Goal: Task Accomplishment & Management: Manage account settings

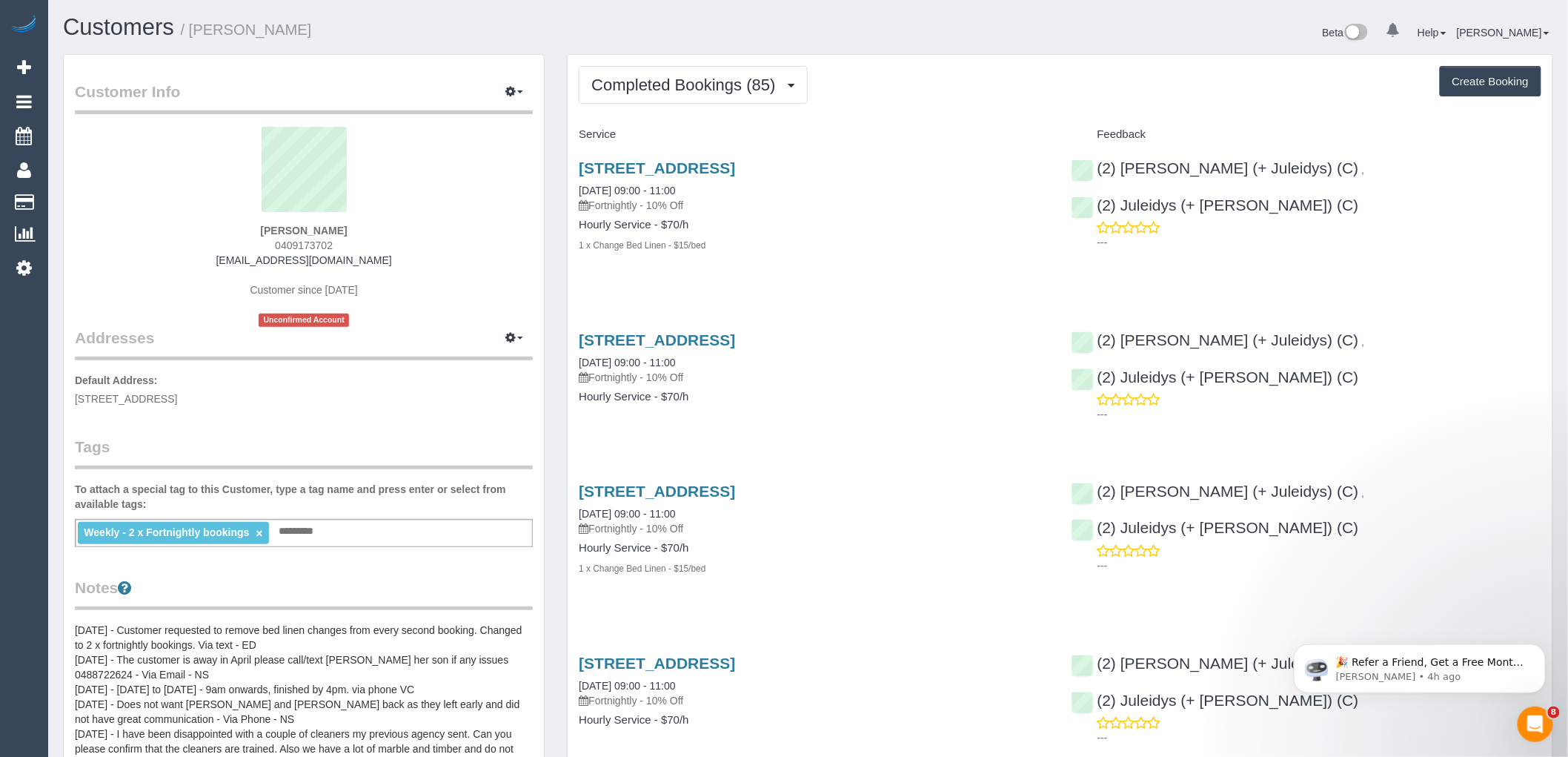
drag, startPoint x: 381, startPoint y: 256, endPoint x: 232, endPoint y: 247, distance: 149.3
click at [234, 257] on div "[PERSON_NAME] 0409173702 [EMAIL_ADDRESS][DOMAIN_NAME] Customer since [DATE] Unc…" at bounding box center [303, 226] width 458 height 200
copy link "[EMAIL_ADDRESS][DOMAIN_NAME]"
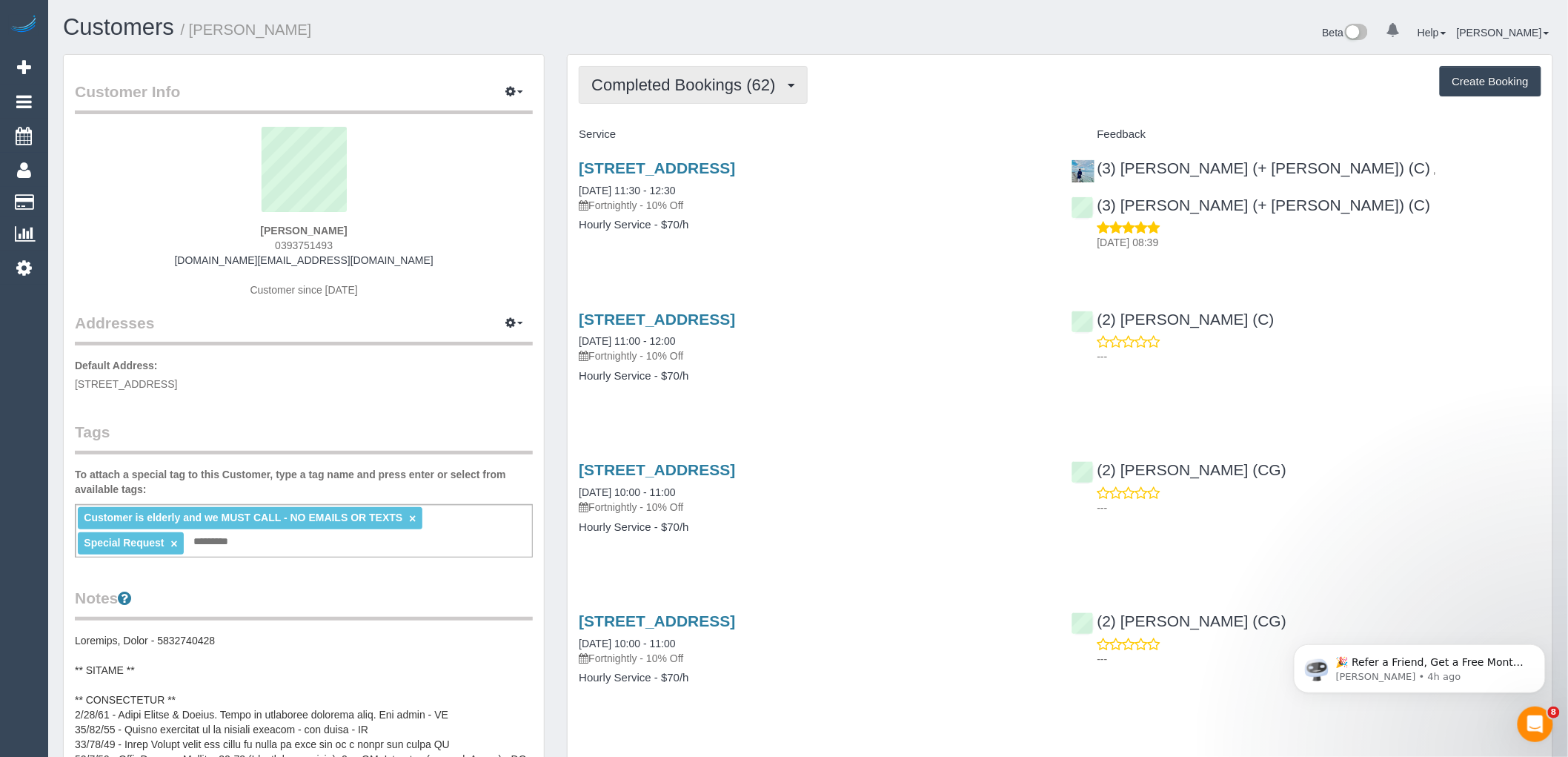
click at [719, 91] on span "Completed Bookings (62)" at bounding box center [687, 84] width 191 height 18
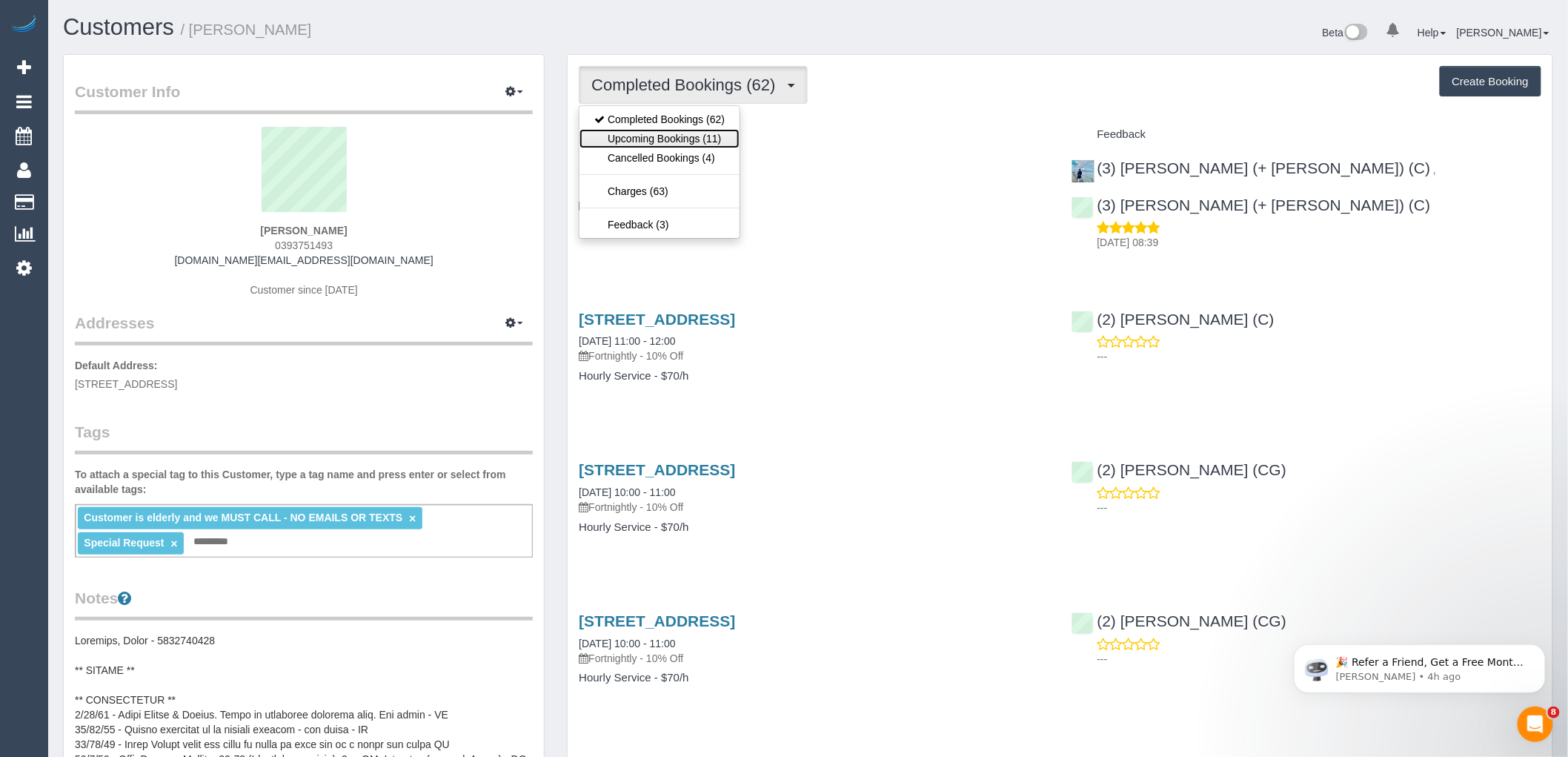
click at [710, 138] on link "Upcoming Bookings (11)" at bounding box center [659, 139] width 160 height 19
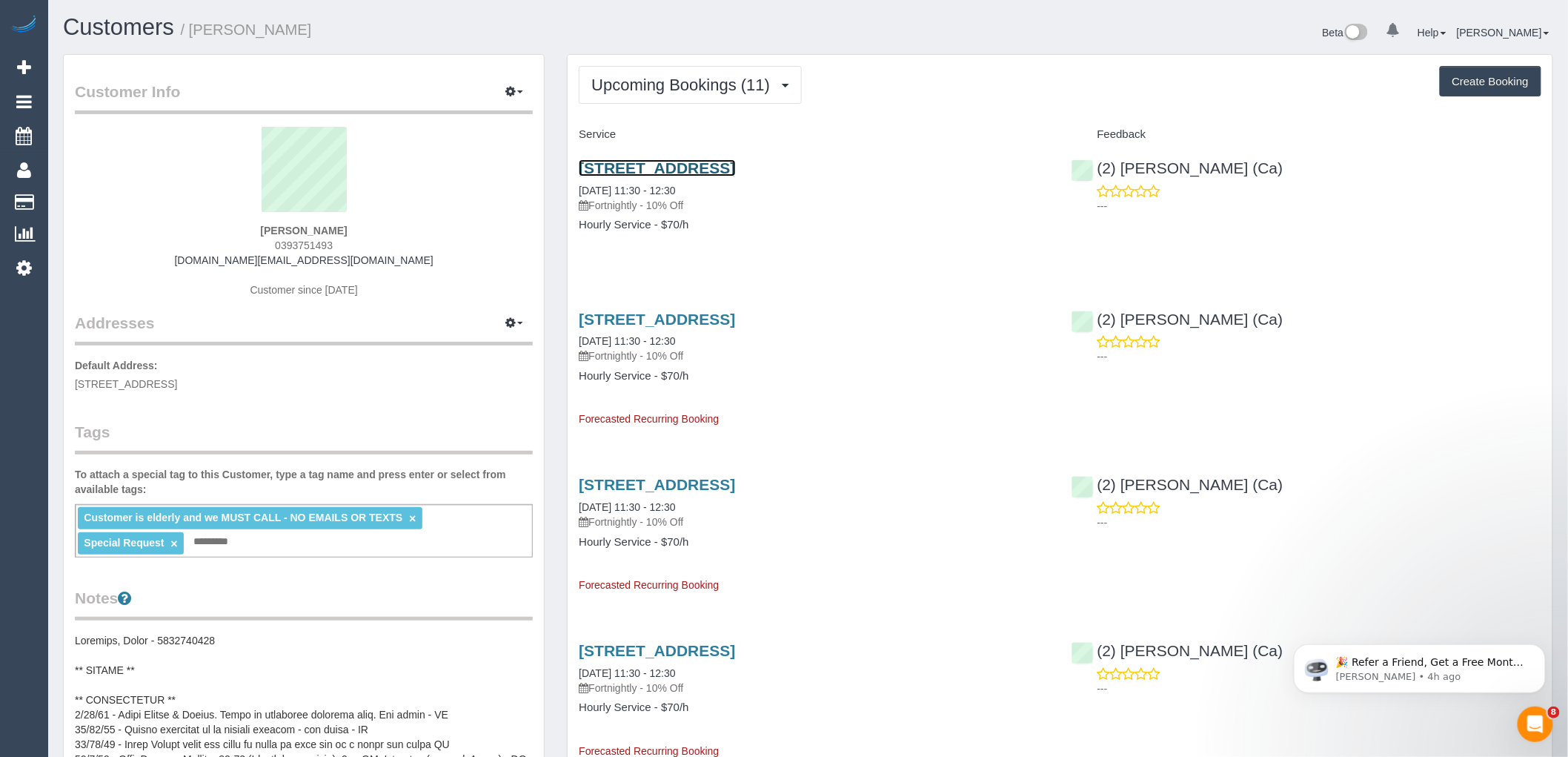
click at [736, 165] on link "34 Eglinton Street, Moonee Ponds, VIC 3039" at bounding box center [656, 168] width 156 height 17
drag, startPoint x: 376, startPoint y: 255, endPoint x: 240, endPoint y: 261, distance: 136.1
click at [240, 261] on div "Nancy De Pasquale 0393751493 lceravolo.au@gmail.com Customer since 2023" at bounding box center [303, 219] width 458 height 186
copy link "lceravolo.au@gmail.com"
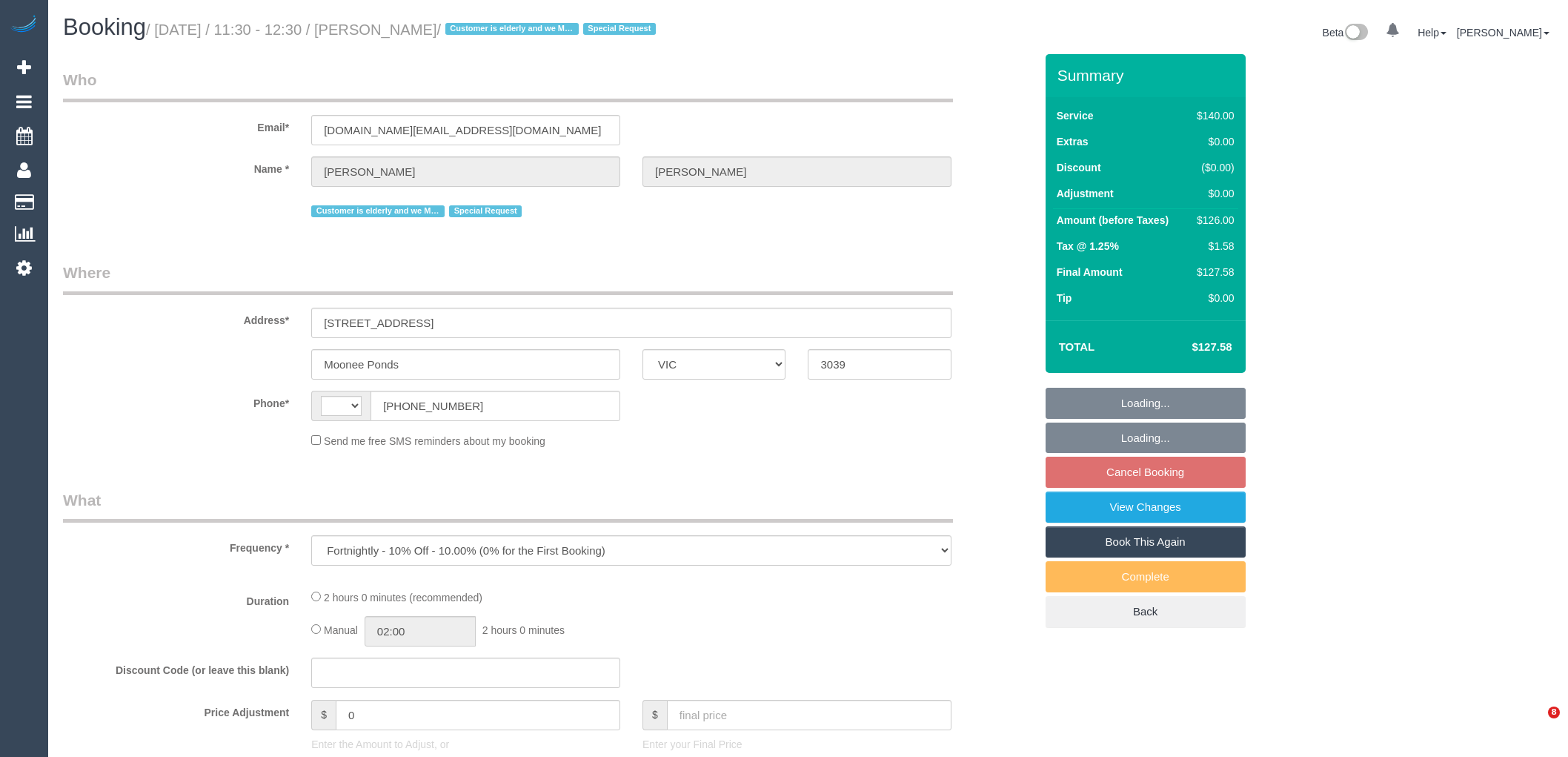
select select "VIC"
select select "number:28"
select select "number:14"
select select "number:19"
select select "number:24"
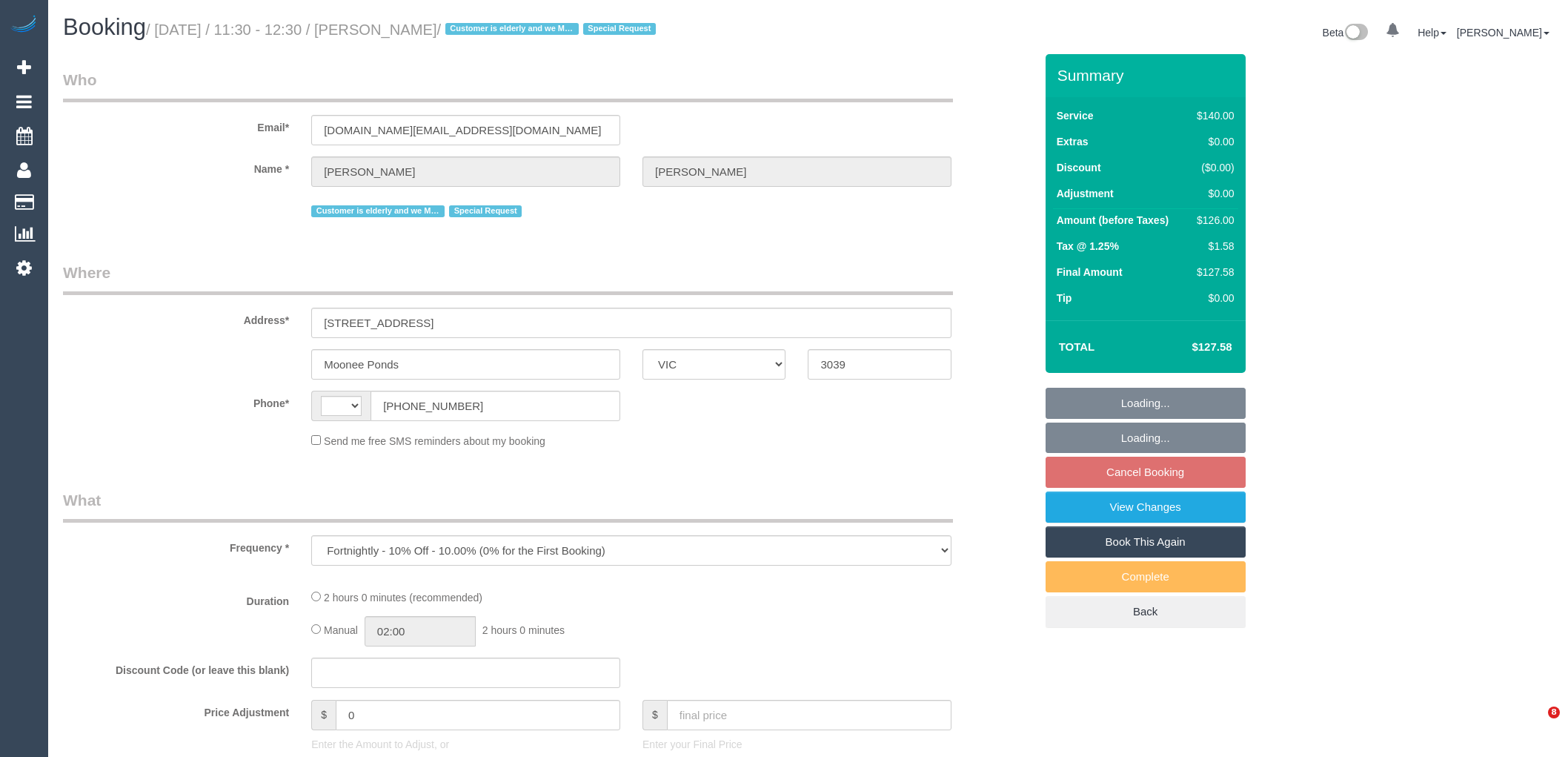
select select "object:1560"
select select "string:AU"
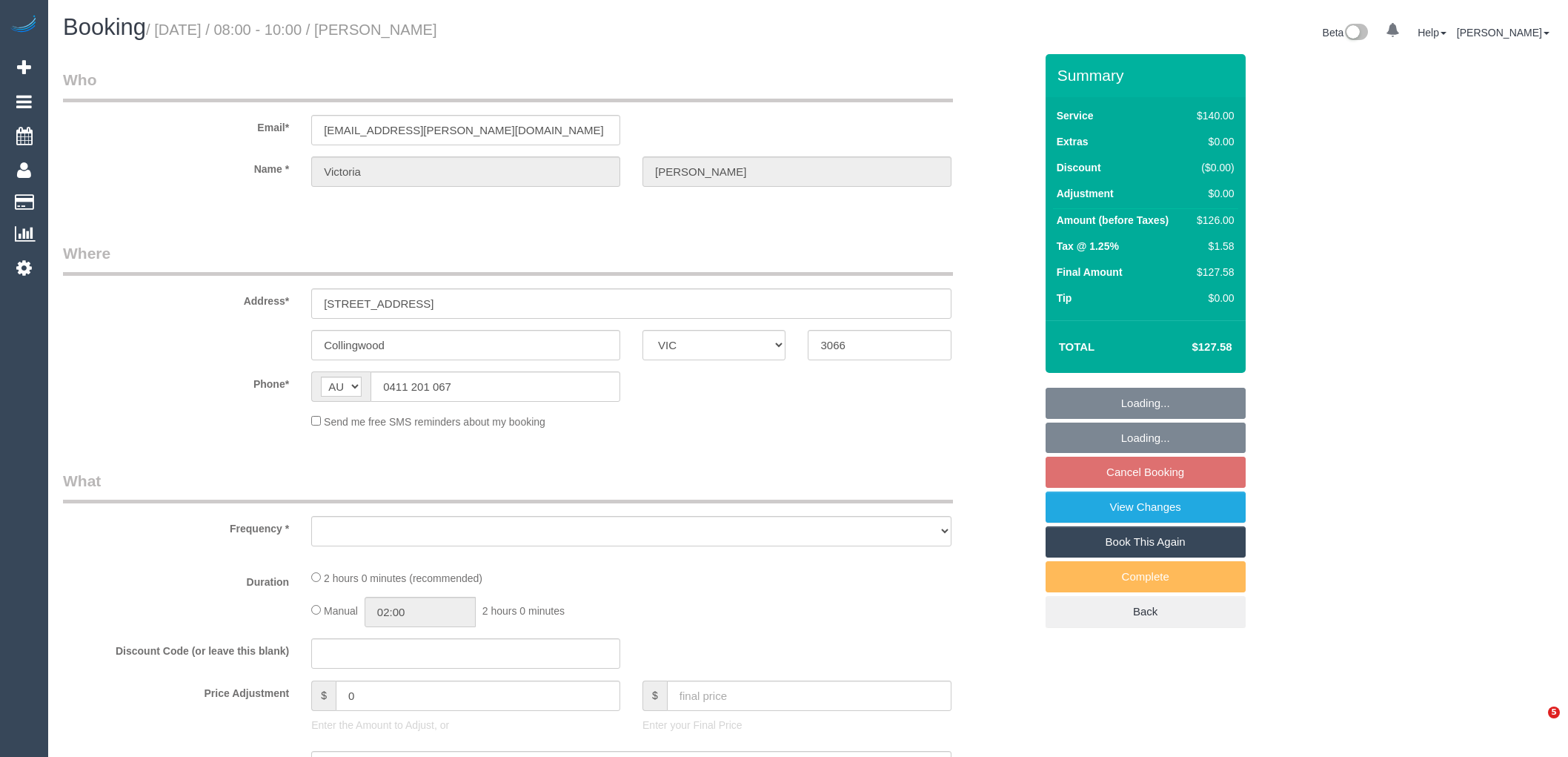
select select "VIC"
select select "string:stripe-card_1D69Fj2GScqysDRVZtXZIiWE"
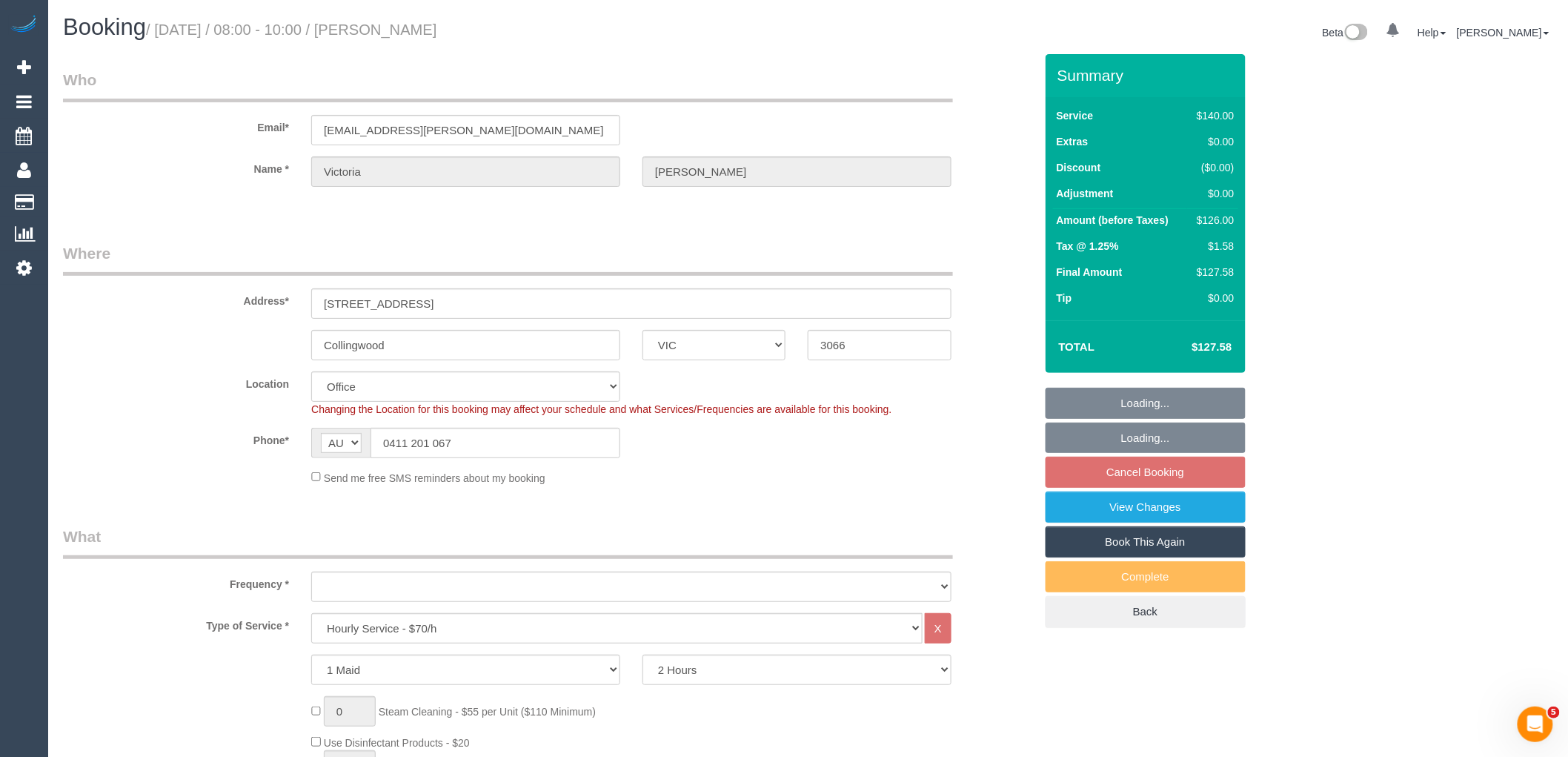
select select "object:970"
select select "number:27"
select select "number:16"
select select "number:18"
select select "number:34"
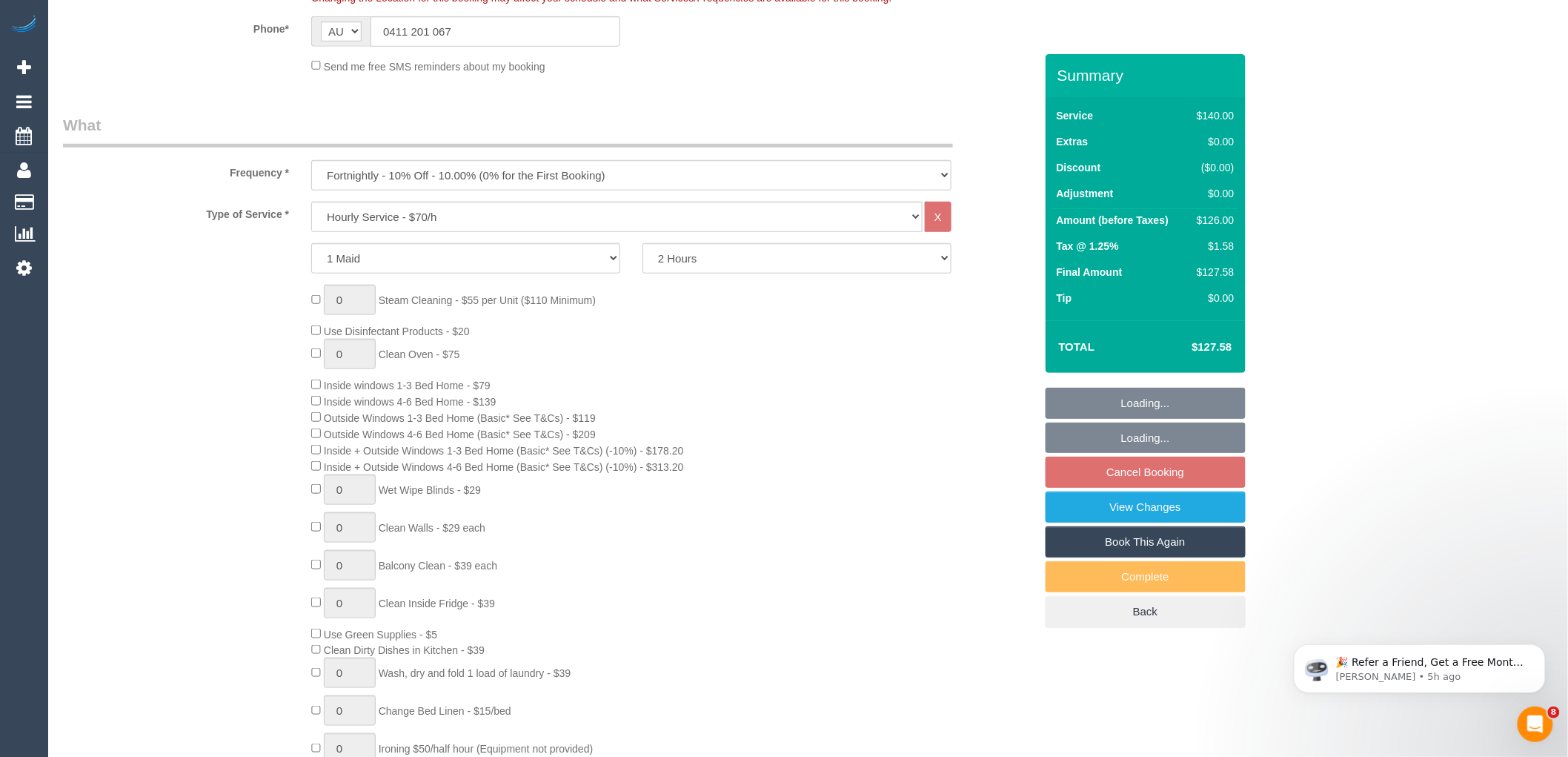
select select "object:2261"
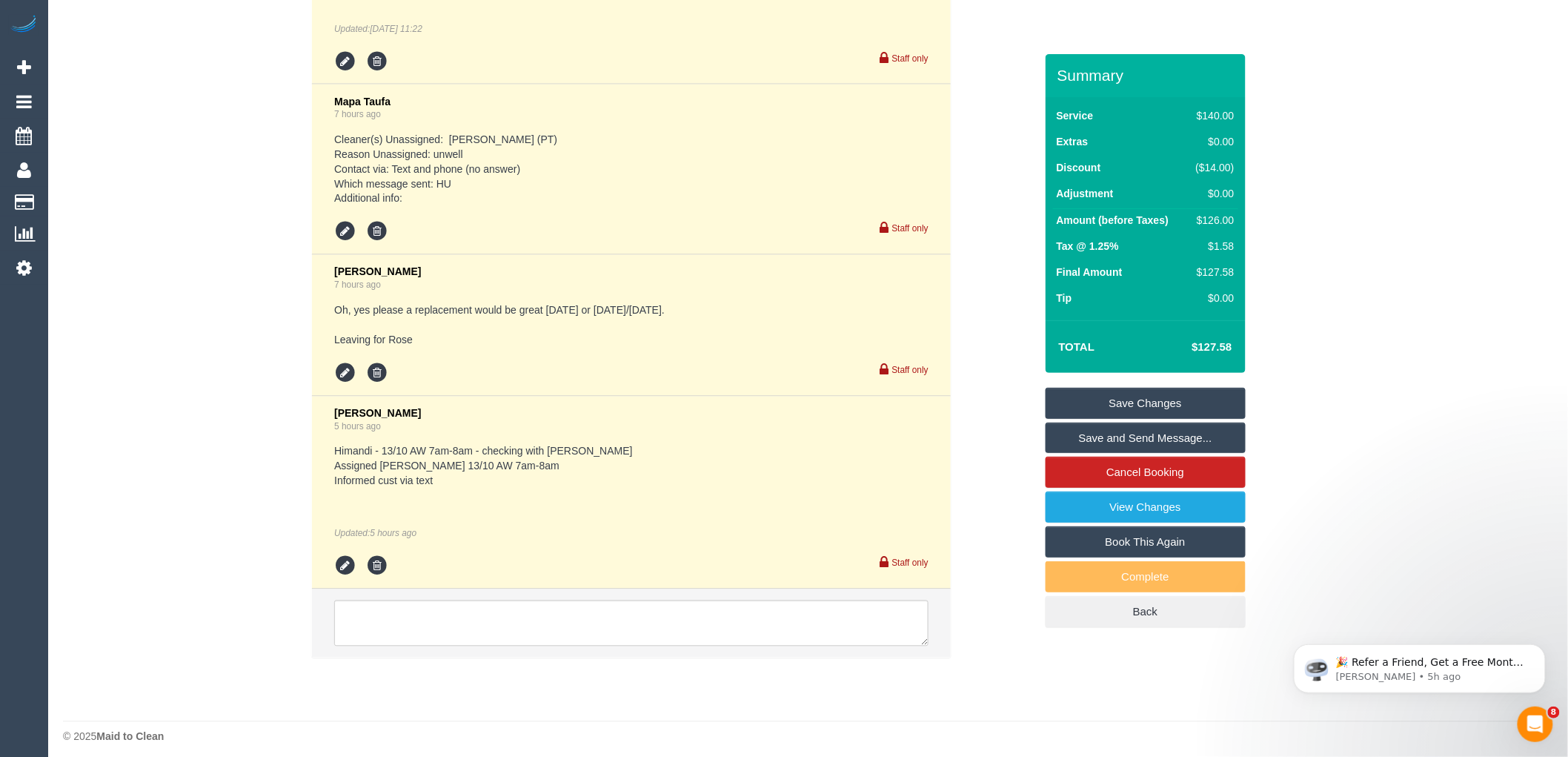
scroll to position [3356, 0]
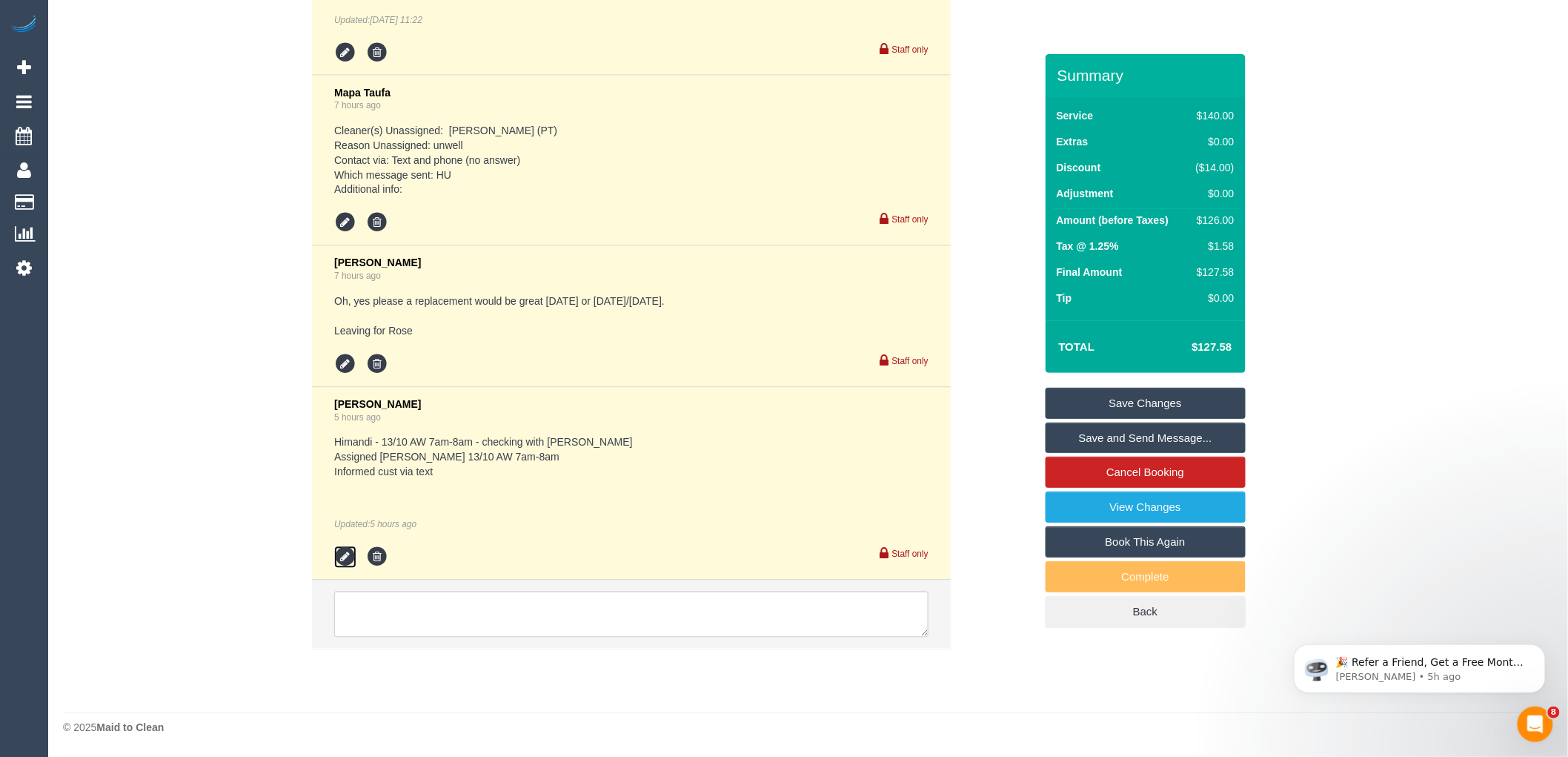
click at [345, 555] on icon at bounding box center [344, 557] width 22 height 22
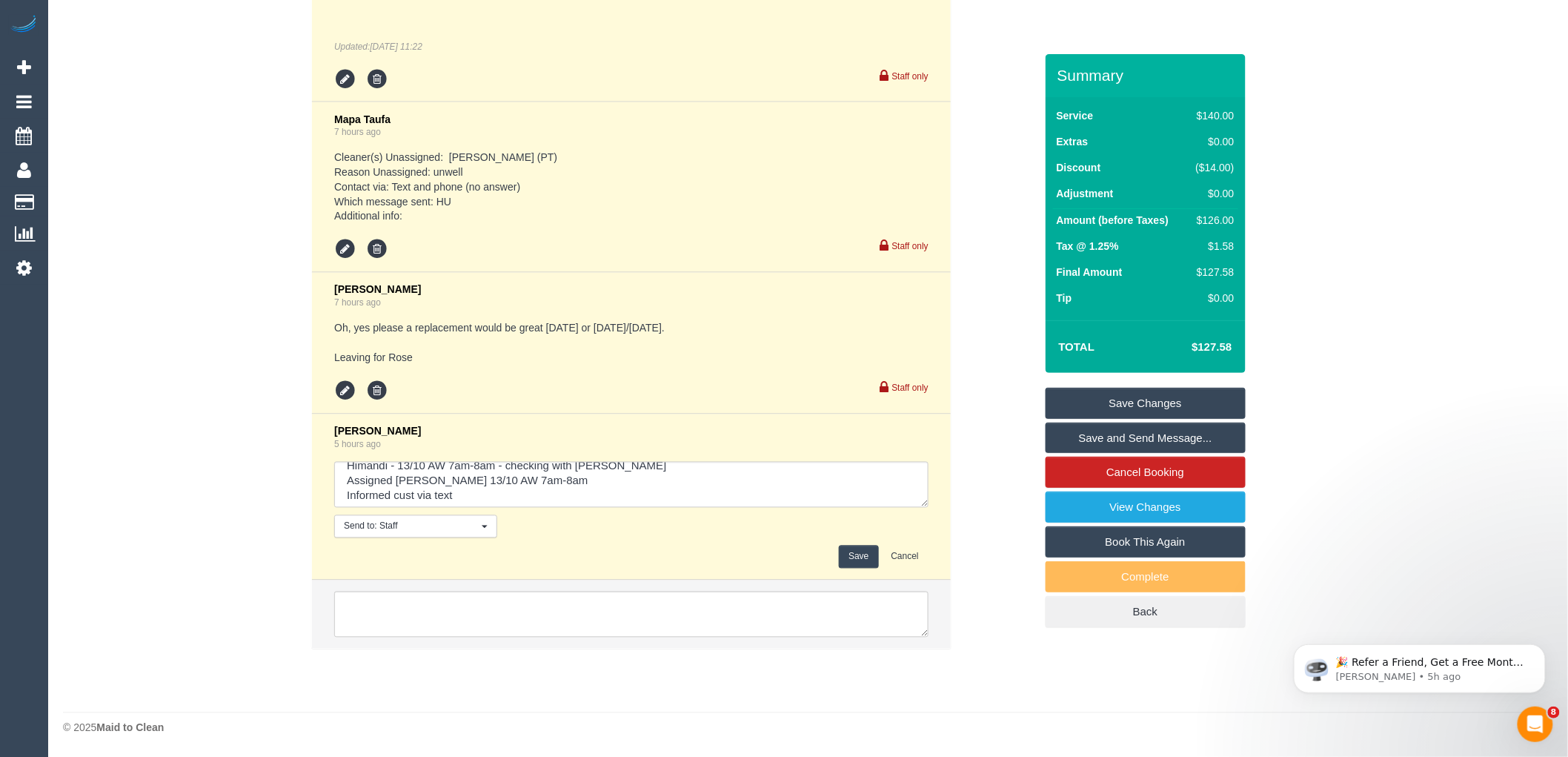
scroll to position [14, 0]
click at [479, 492] on textarea at bounding box center [630, 485] width 594 height 46
type textarea "Himandi - 13/10 AW 7am-8am - checking with Steve Assigned Joel 13/10 AW 7am-8am…"
click at [861, 556] on button "Save" at bounding box center [858, 557] width 39 height 23
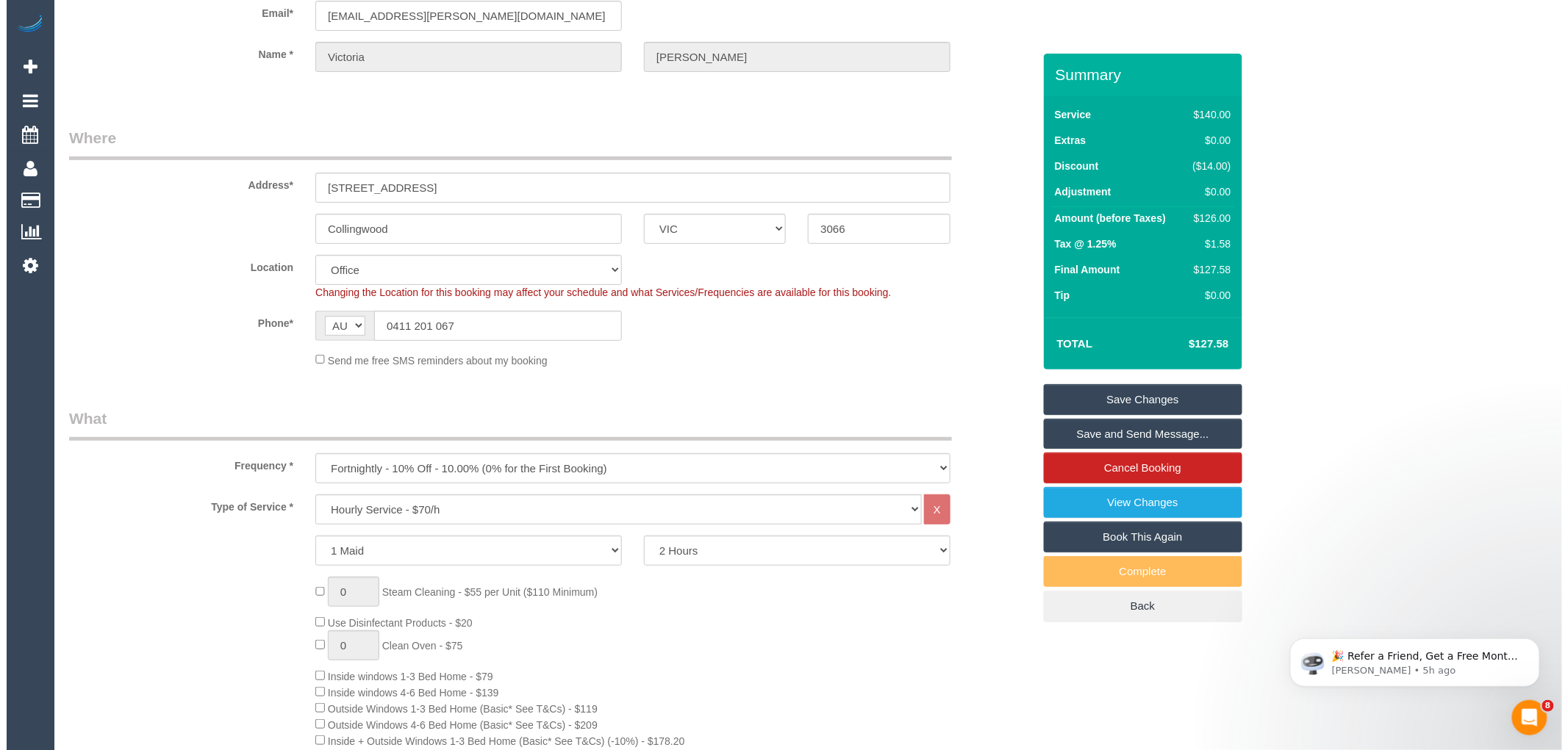
scroll to position [0, 0]
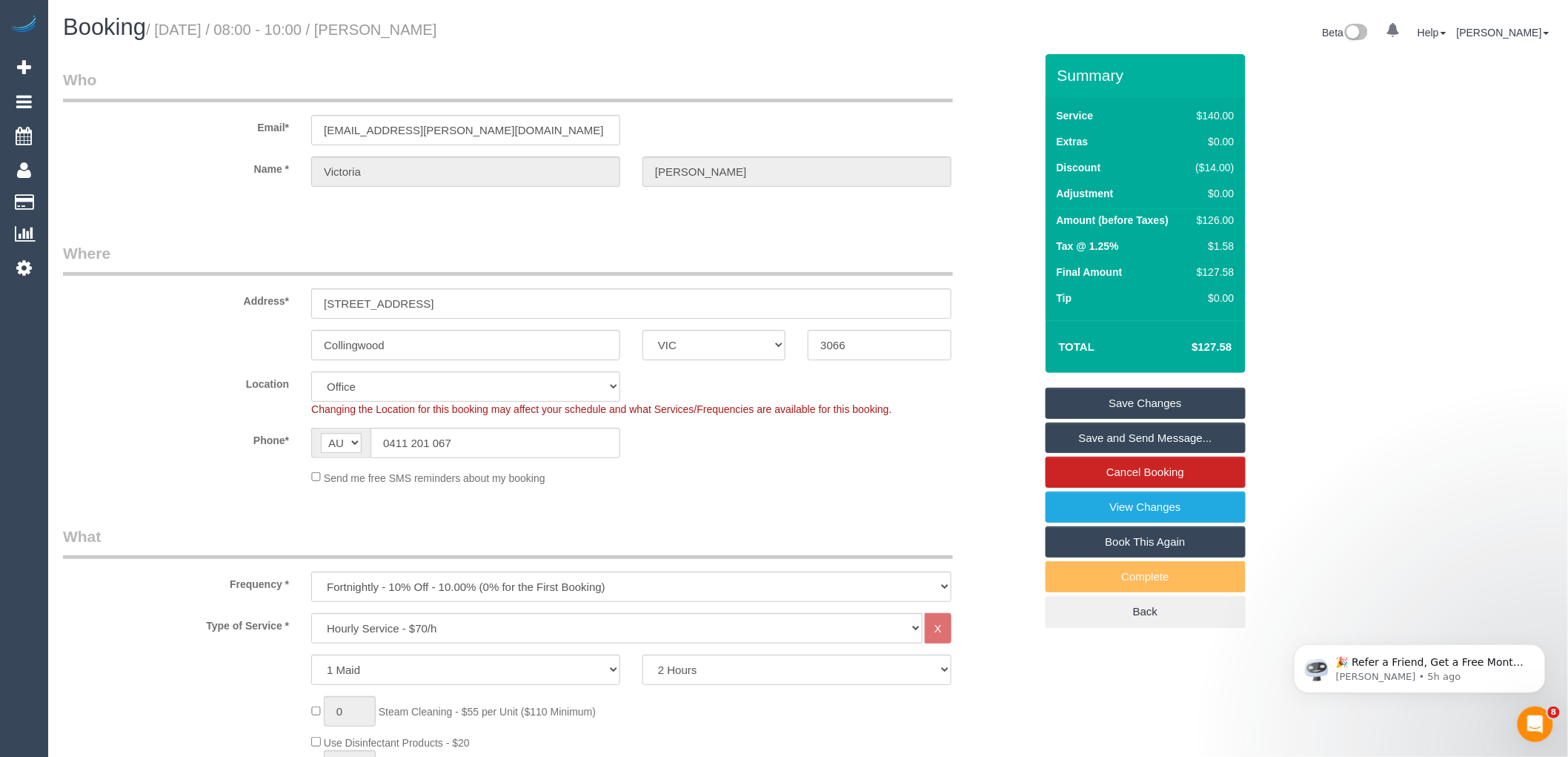
click at [1159, 432] on link "Save and Send Message..." at bounding box center [1145, 438] width 200 height 32
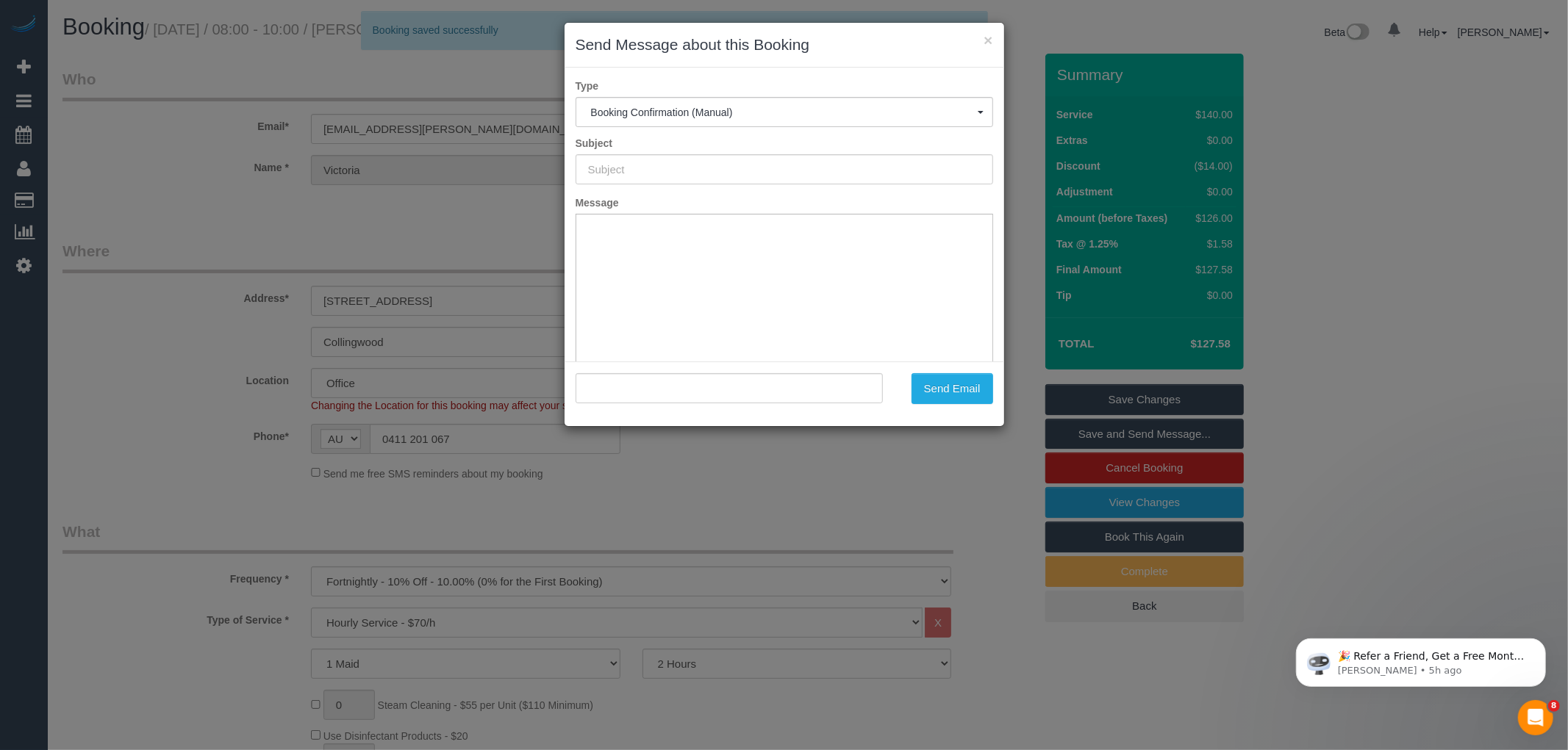
type input "Booking Confirmed"
type input ""Victoria Hart" <victoria.s.hart@gmail.com>"
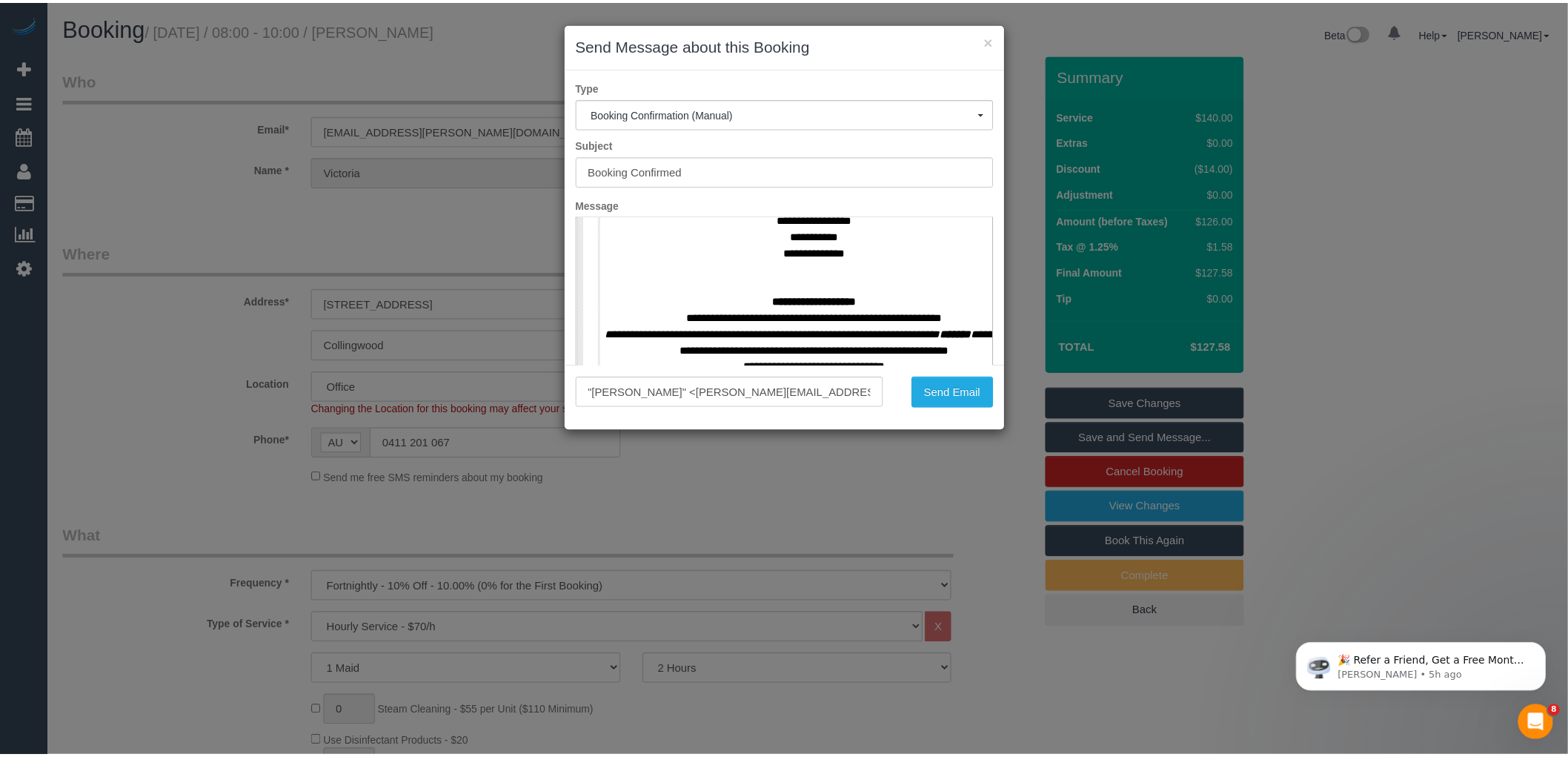
scroll to position [658, 0]
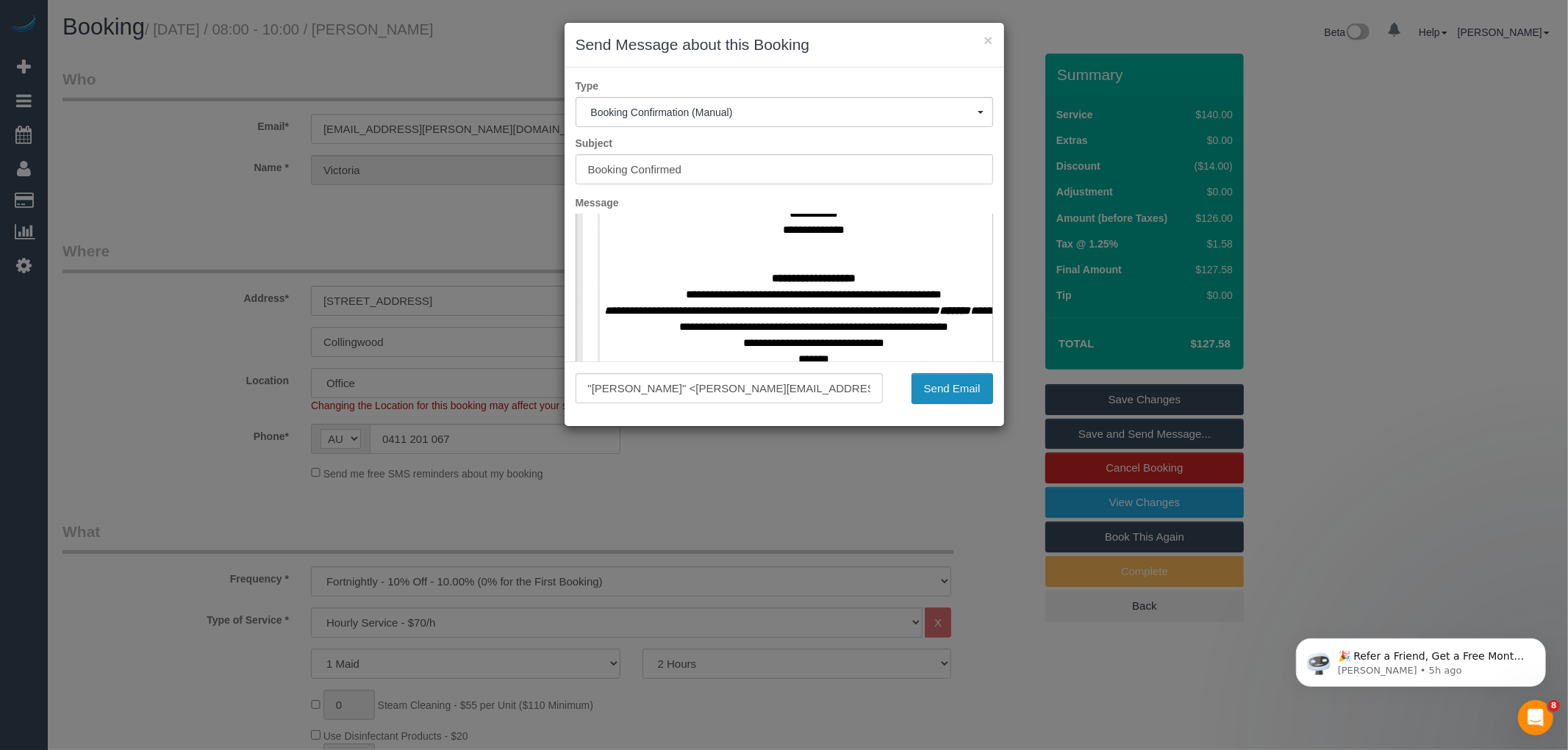
click at [950, 391] on button "Send Email" at bounding box center [952, 389] width 82 height 31
